Goal: Transaction & Acquisition: Obtain resource

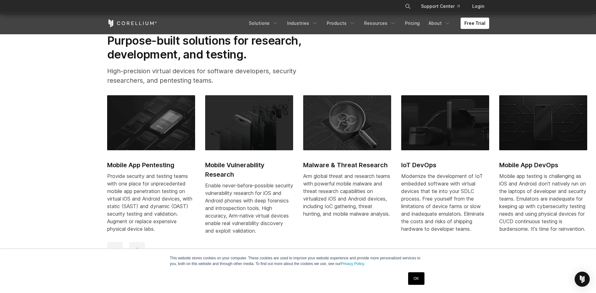
scroll to position [335, 0]
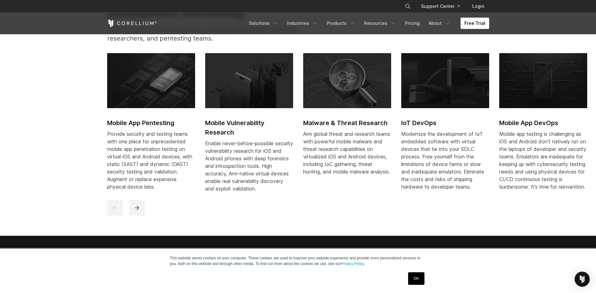
click at [469, 22] on link "Free Trial" at bounding box center [475, 23] width 29 height 11
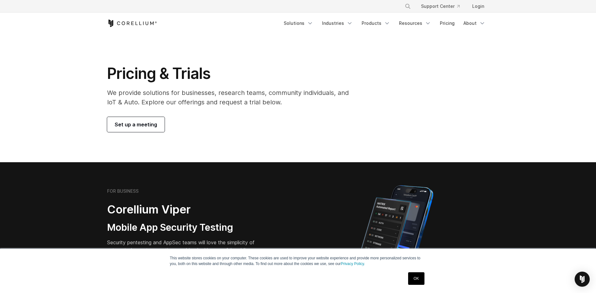
scroll to position [168, 0]
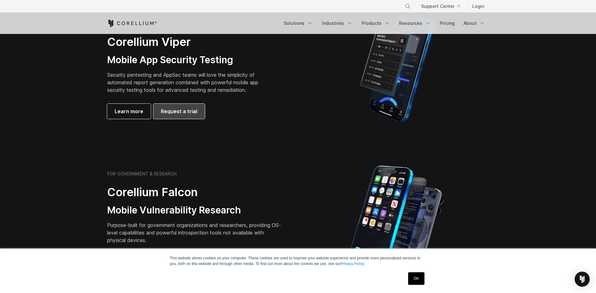
click at [161, 118] on link "Request a trial" at bounding box center [179, 111] width 52 height 15
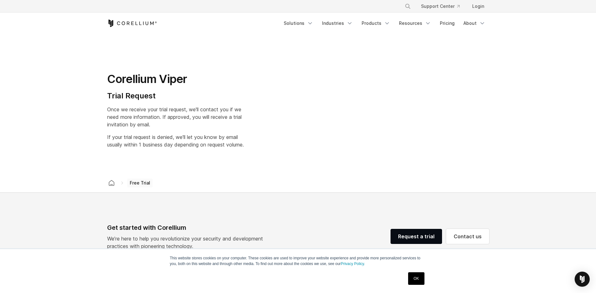
select select "**"
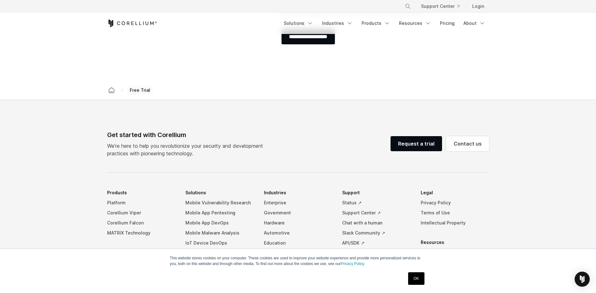
scroll to position [84, 0]
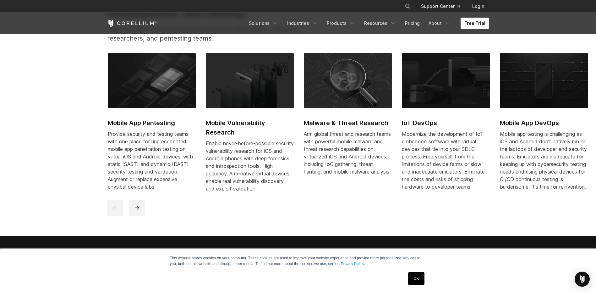
drag, startPoint x: 157, startPoint y: 133, endPoint x: 159, endPoint y: 130, distance: 3.4
